Goal: Information Seeking & Learning: Learn about a topic

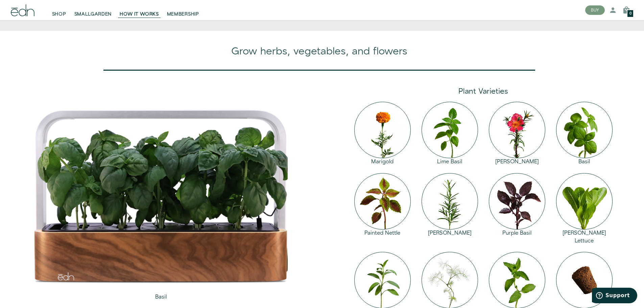
scroll to position [743, 0]
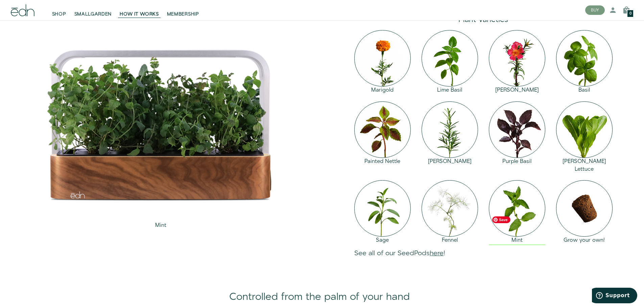
click at [516, 236] on img at bounding box center [517, 208] width 56 height 56
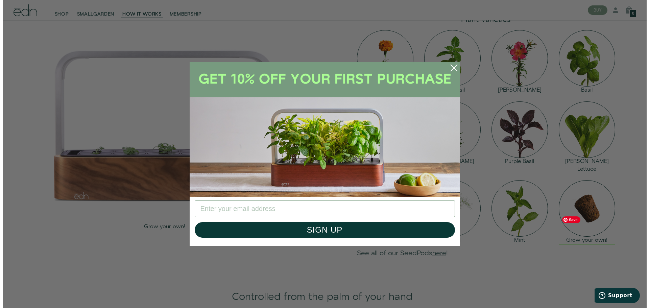
scroll to position [746, 0]
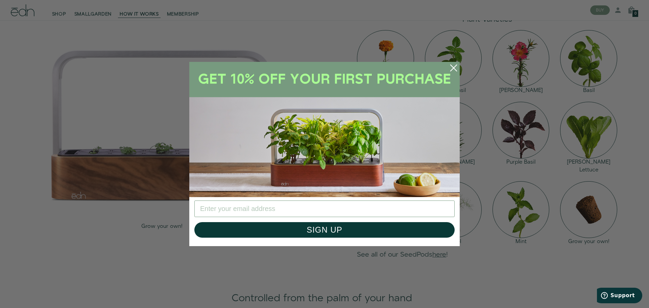
click at [453, 65] on circle "Close dialog" at bounding box center [453, 67] width 15 height 15
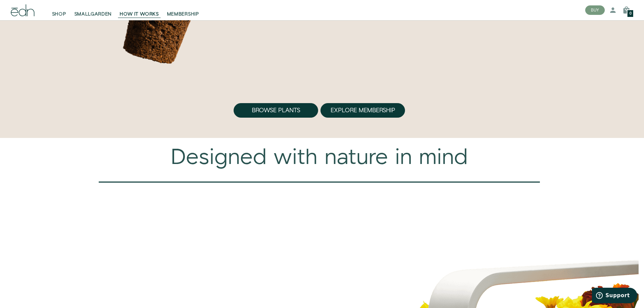
scroll to position [2128, 0]
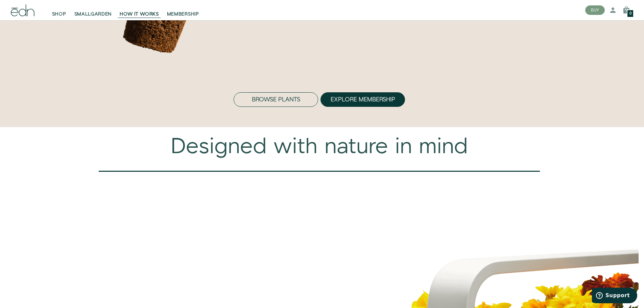
click at [297, 107] on button "Browse Plants" at bounding box center [275, 99] width 84 height 15
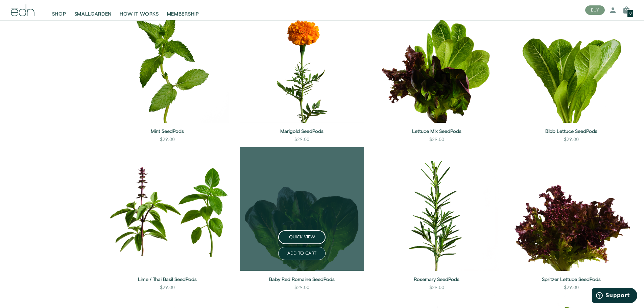
scroll to position [439, 0]
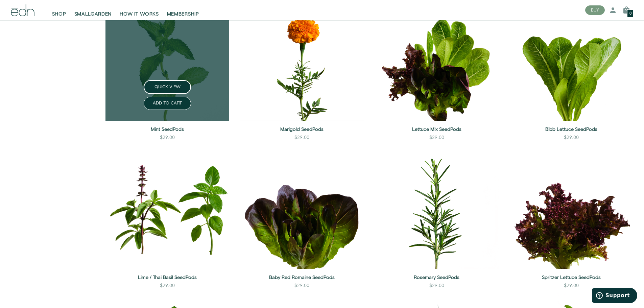
click at [173, 61] on link at bounding box center [167, 59] width 124 height 124
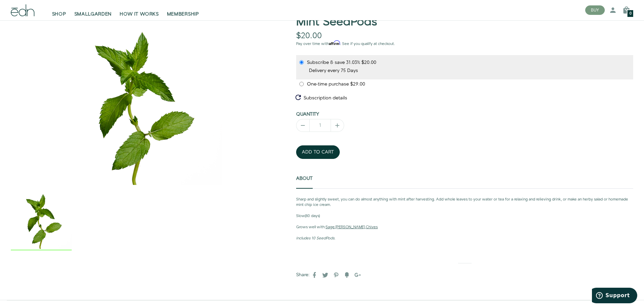
scroll to position [68, 0]
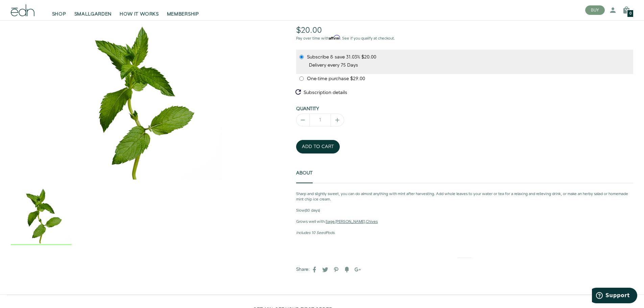
drag, startPoint x: 295, startPoint y: 209, endPoint x: 324, endPoint y: 210, distance: 29.1
click at [324, 209] on div "Mint SeedPods $20.00 $0.00 Pay over time with Affirm . See if you qualify at ch…" at bounding box center [453, 146] width 369 height 273
drag, startPoint x: 313, startPoint y: 233, endPoint x: 338, endPoint y: 233, distance: 25.0
click at [338, 233] on p "Includes 10 SeedPods." at bounding box center [464, 233] width 337 height 6
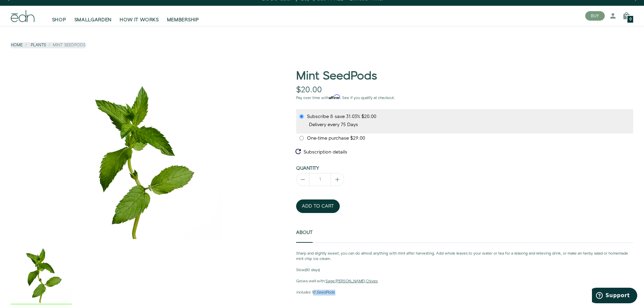
scroll to position [0, 0]
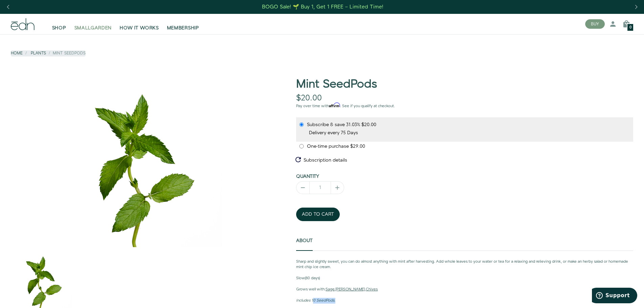
click at [90, 28] on span "SMALLGARDEN" at bounding box center [93, 28] width 38 height 7
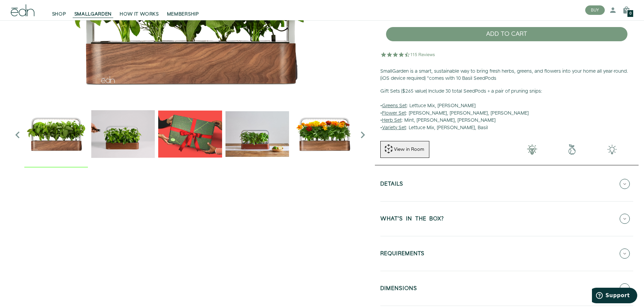
scroll to position [203, 0]
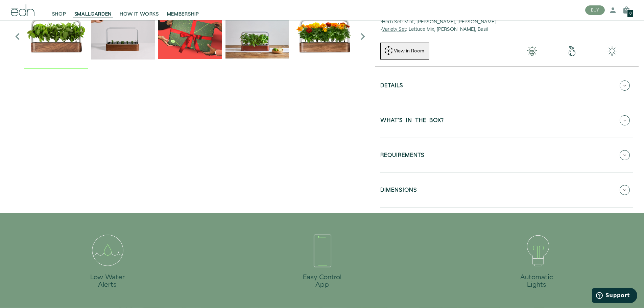
click at [480, 127] on button "WHAT'S IN THE BOX?" at bounding box center [506, 120] width 253 height 24
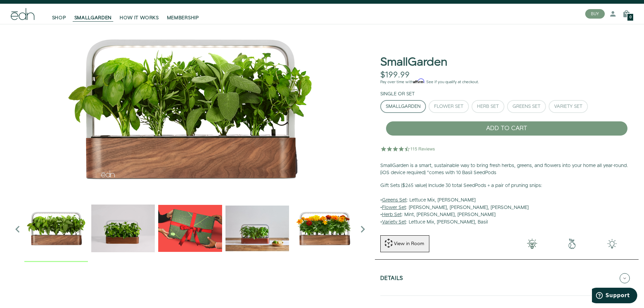
scroll to position [0, 0]
